Goal: Task Accomplishment & Management: Use online tool/utility

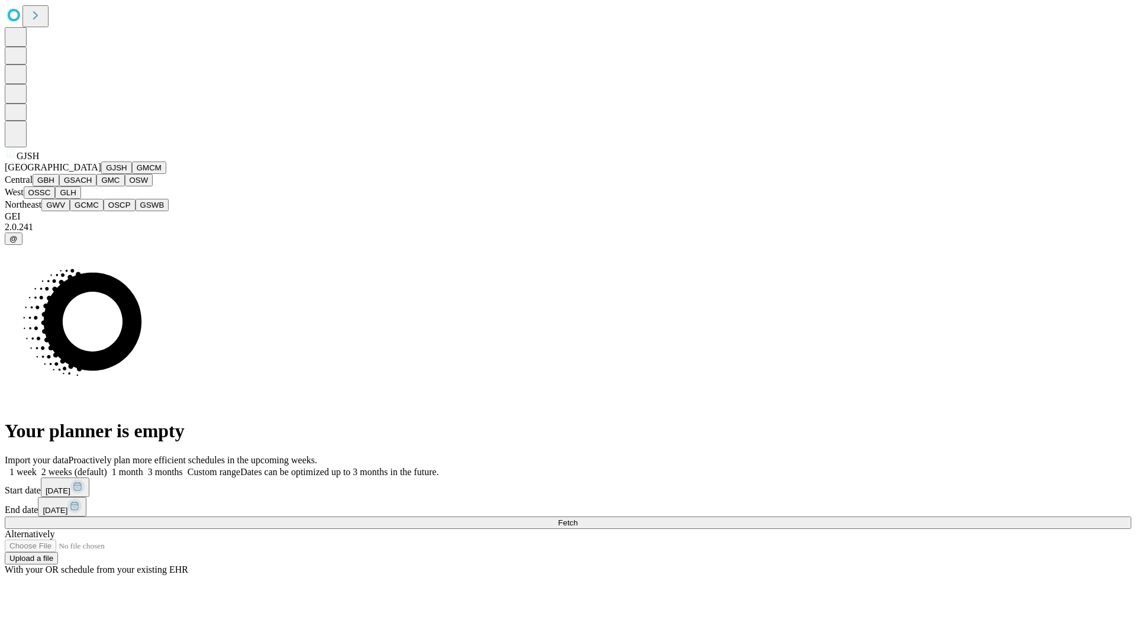
click at [101, 174] on button "GJSH" at bounding box center [116, 167] width 31 height 12
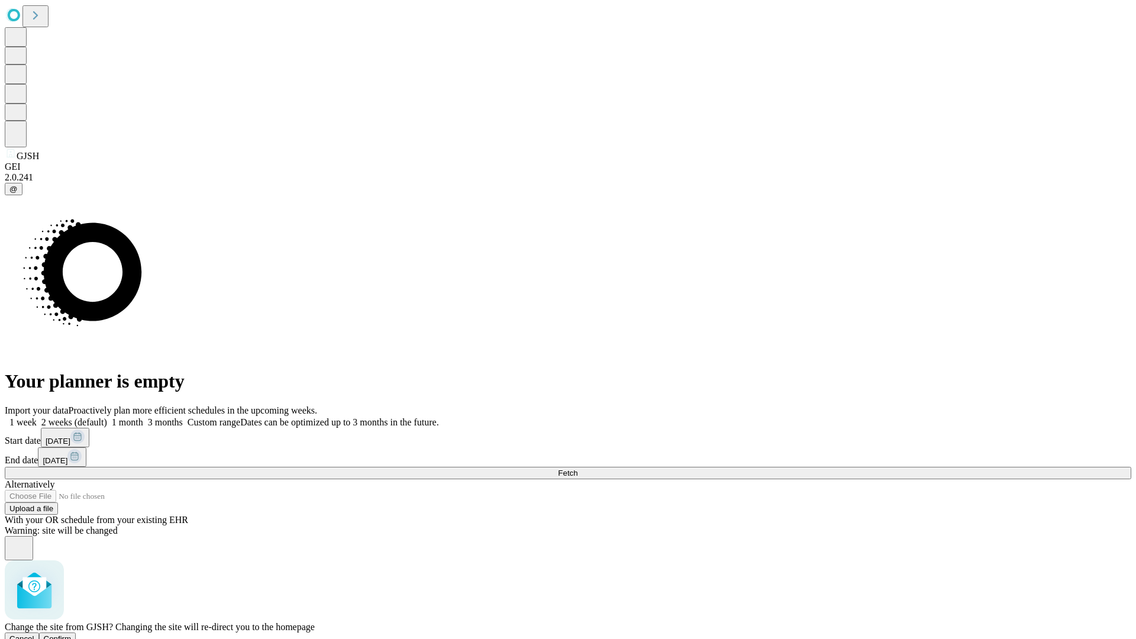
click at [72, 634] on span "Confirm" at bounding box center [58, 638] width 28 height 9
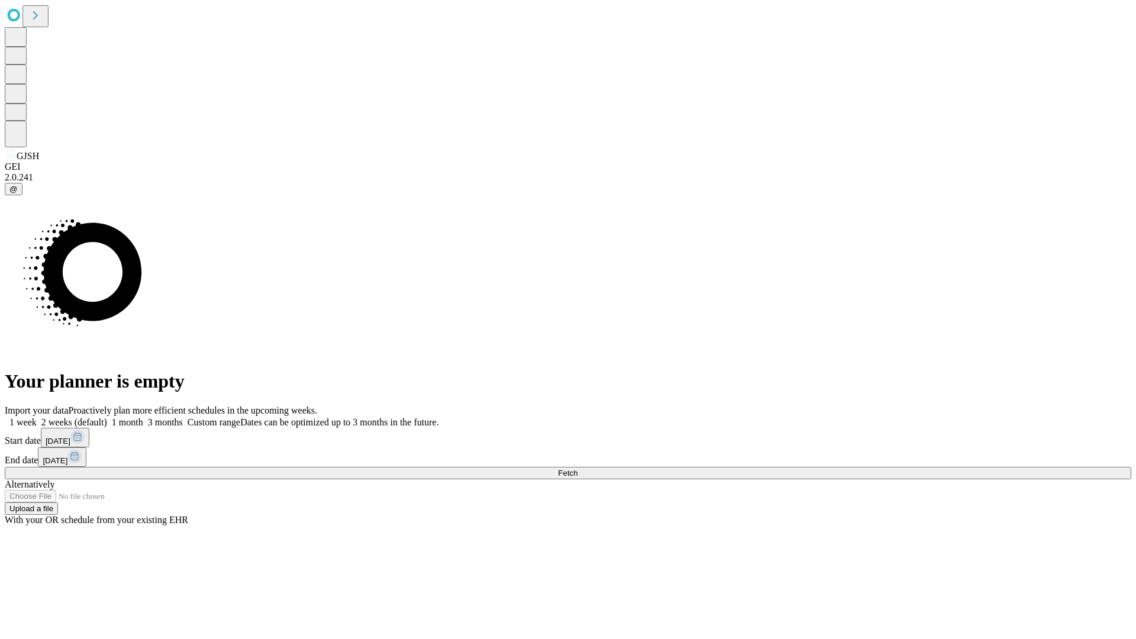
click at [107, 417] on label "2 weeks (default)" at bounding box center [72, 422] width 70 height 10
click at [577, 468] on span "Fetch" at bounding box center [568, 472] width 20 height 9
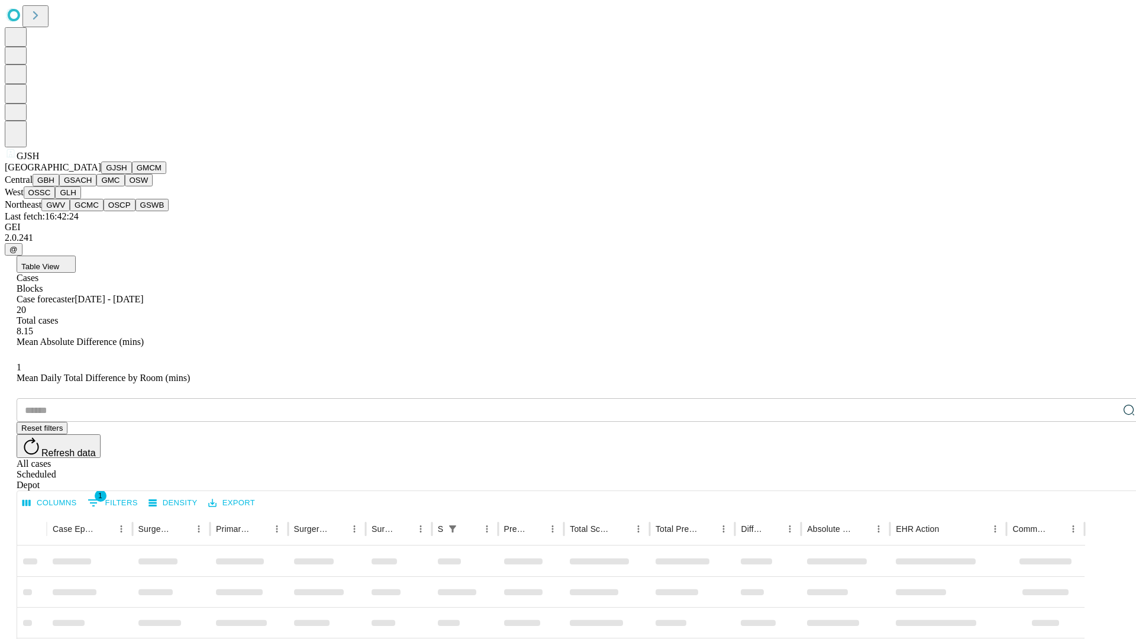
click at [132, 174] on button "GMCM" at bounding box center [149, 167] width 34 height 12
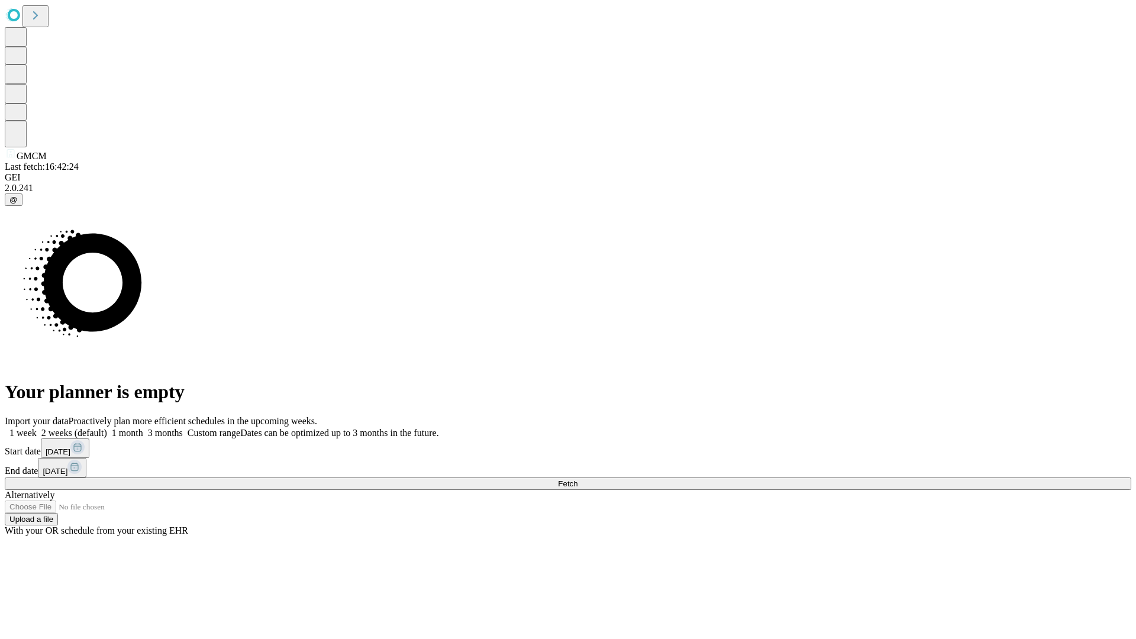
click at [107, 428] on label "2 weeks (default)" at bounding box center [72, 433] width 70 height 10
click at [577, 479] on span "Fetch" at bounding box center [568, 483] width 20 height 9
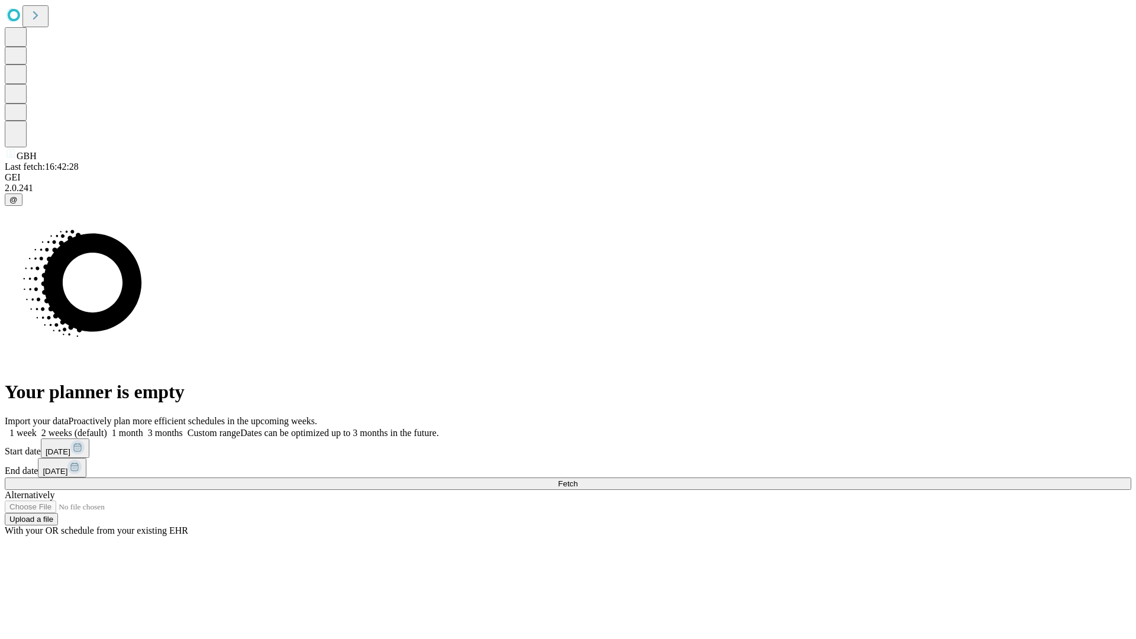
click at [107, 428] on label "2 weeks (default)" at bounding box center [72, 433] width 70 height 10
click at [577, 479] on span "Fetch" at bounding box center [568, 483] width 20 height 9
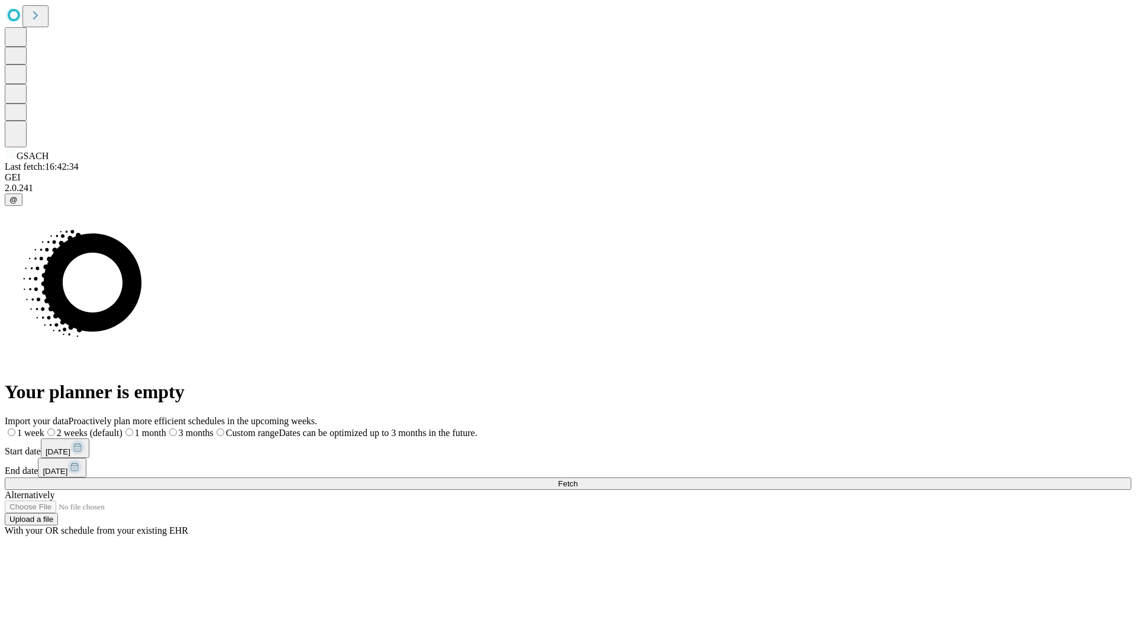
click at [122, 428] on label "2 weeks (default)" at bounding box center [83, 433] width 78 height 10
click at [577, 479] on span "Fetch" at bounding box center [568, 483] width 20 height 9
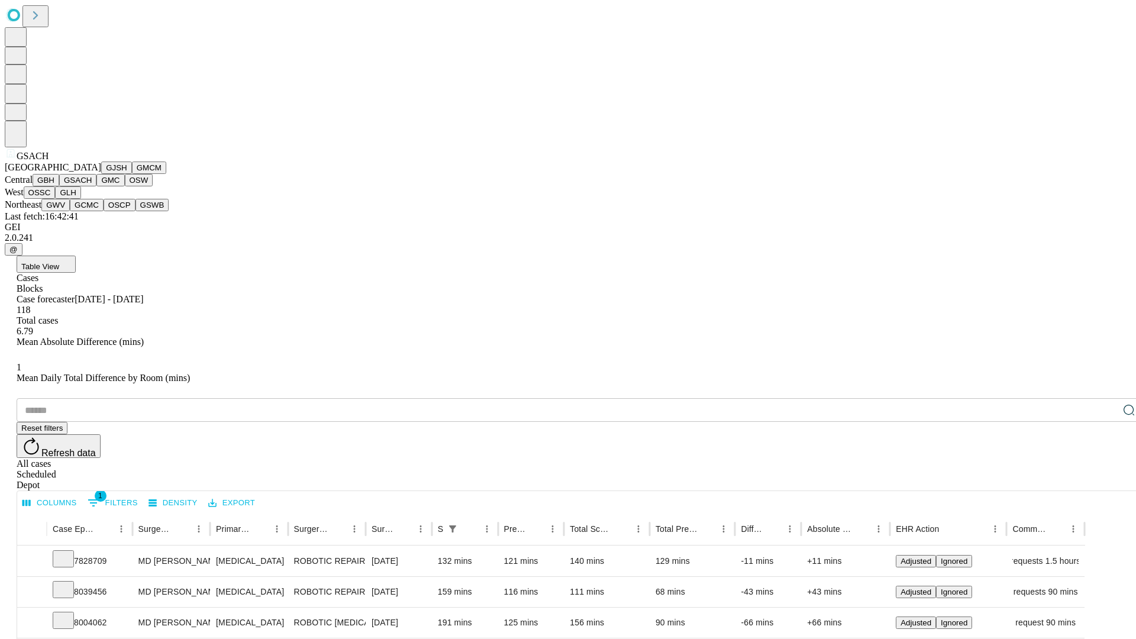
click at [96, 186] on button "GMC" at bounding box center [110, 180] width 28 height 12
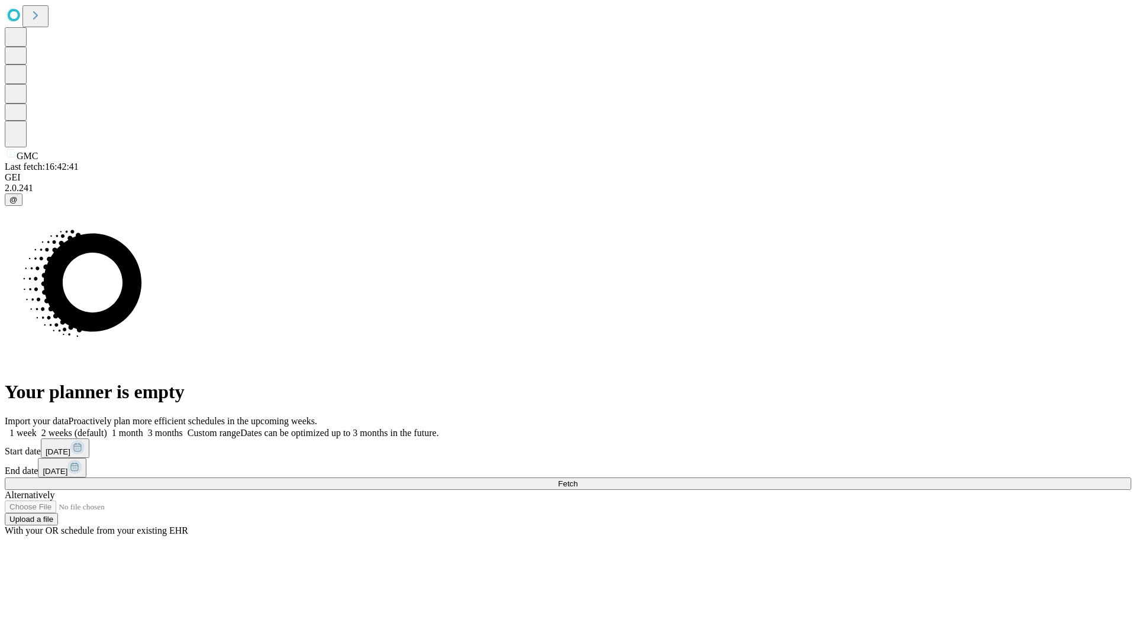
click at [107, 428] on label "2 weeks (default)" at bounding box center [72, 433] width 70 height 10
click at [577, 479] on span "Fetch" at bounding box center [568, 483] width 20 height 9
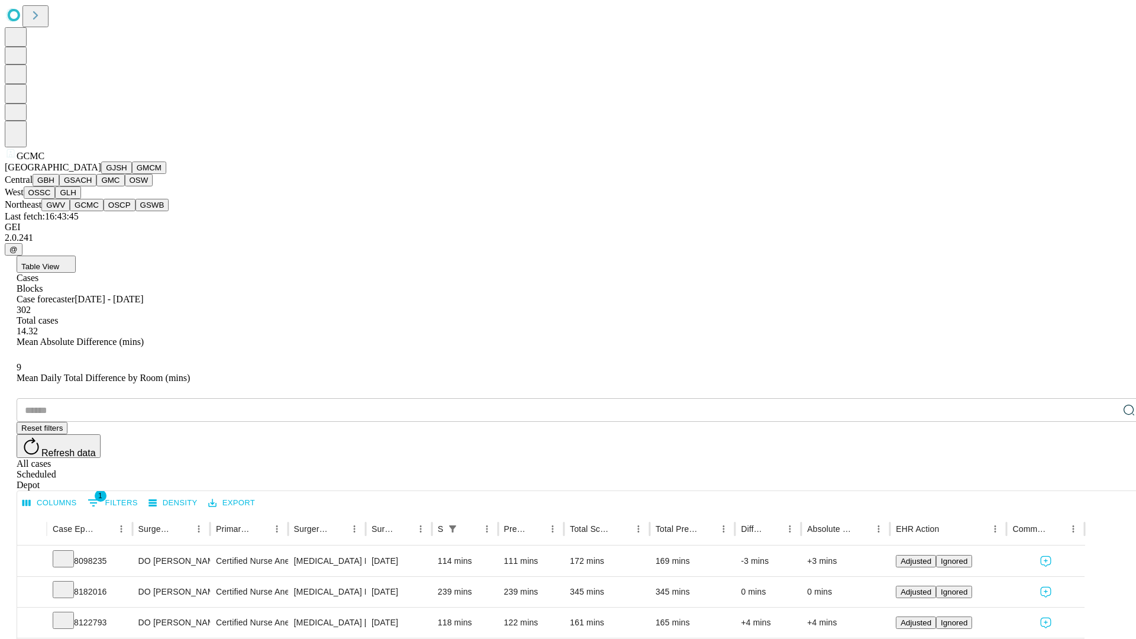
click at [104, 211] on button "OSCP" at bounding box center [120, 205] width 32 height 12
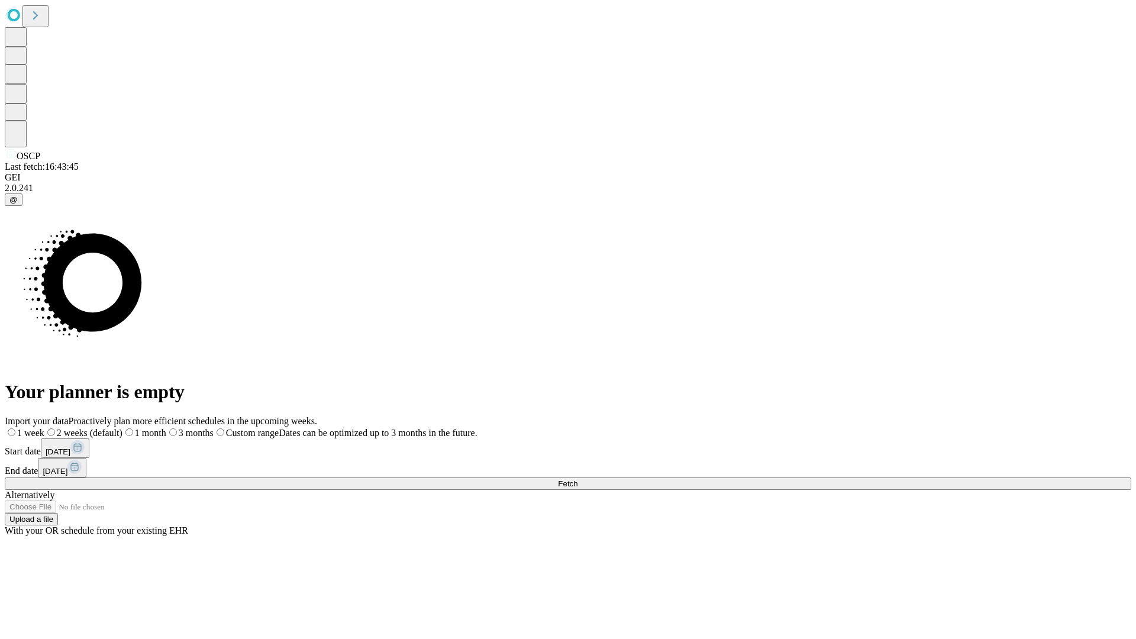
click at [122, 428] on label "2 weeks (default)" at bounding box center [83, 433] width 78 height 10
click at [577, 479] on span "Fetch" at bounding box center [568, 483] width 20 height 9
click at [107, 428] on label "2 weeks (default)" at bounding box center [72, 433] width 70 height 10
click at [577, 479] on span "Fetch" at bounding box center [568, 483] width 20 height 9
